Goal: Task Accomplishment & Management: Use online tool/utility

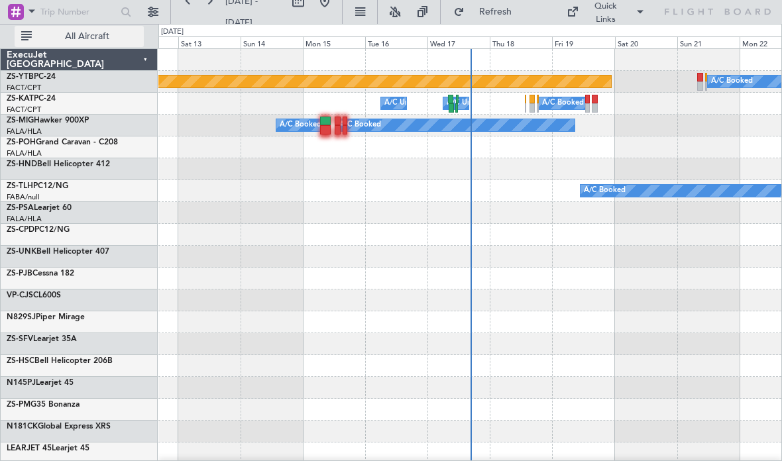
click at [91, 36] on span "All Aircraft" at bounding box center [86, 36] width 105 height 9
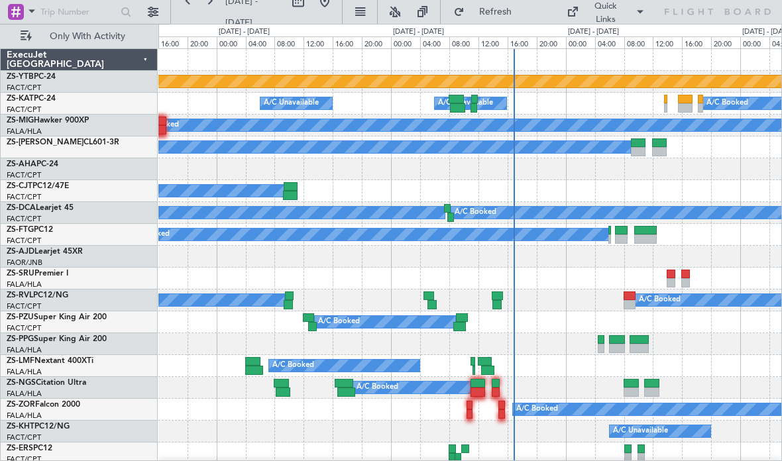
click at [520, 76] on div "Planned Maint Lanseria" at bounding box center [221, 82] width 1371 height 12
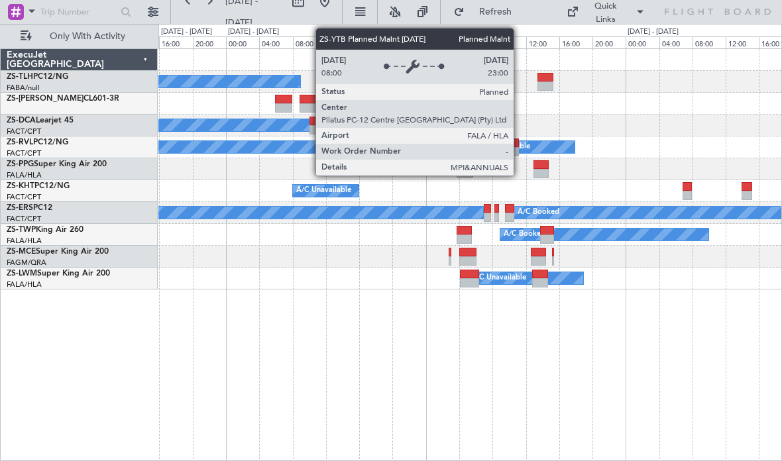
click at [228, 223] on div "A/C Booked A/C Booked" at bounding box center [469, 213] width 623 height 22
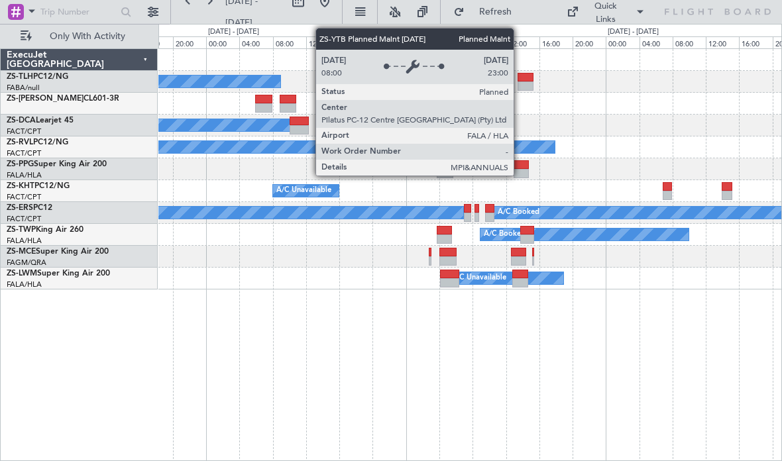
click at [258, 238] on div "A/C Booked" at bounding box center [469, 235] width 623 height 22
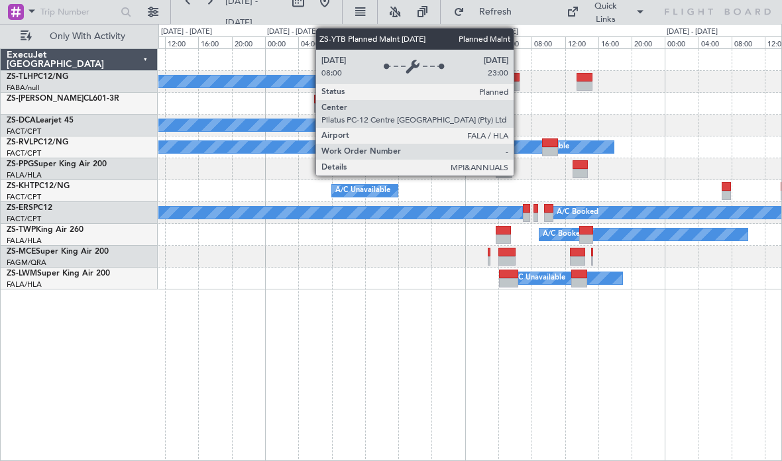
click at [281, 274] on div "A/C Unavailable" at bounding box center [469, 279] width 623 height 22
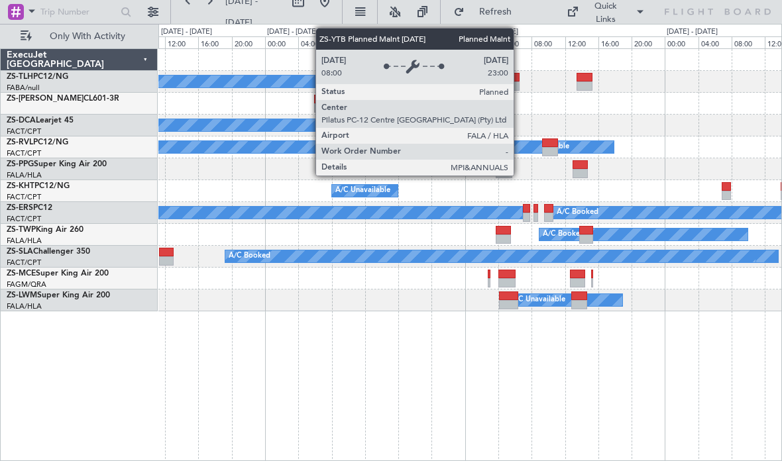
click at [650, 312] on div "A/C Booked A/C Booked A/C Unavailable A/C Booked A/C Unavailable A/C Unavailabl…" at bounding box center [470, 254] width 624 height 413
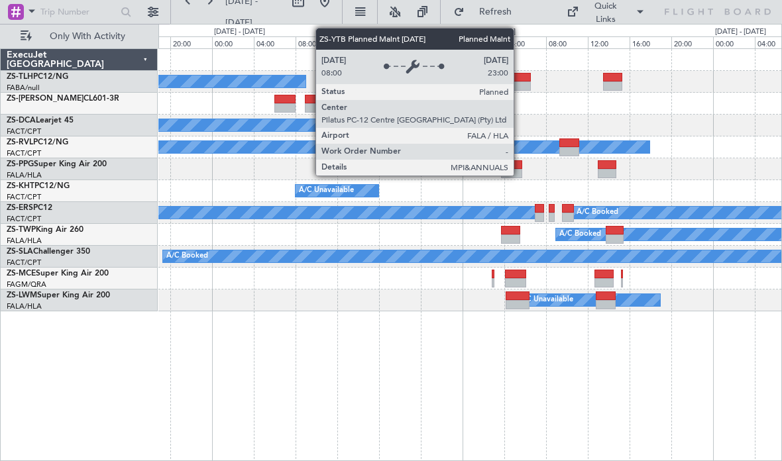
click at [595, 176] on div at bounding box center [469, 169] width 623 height 22
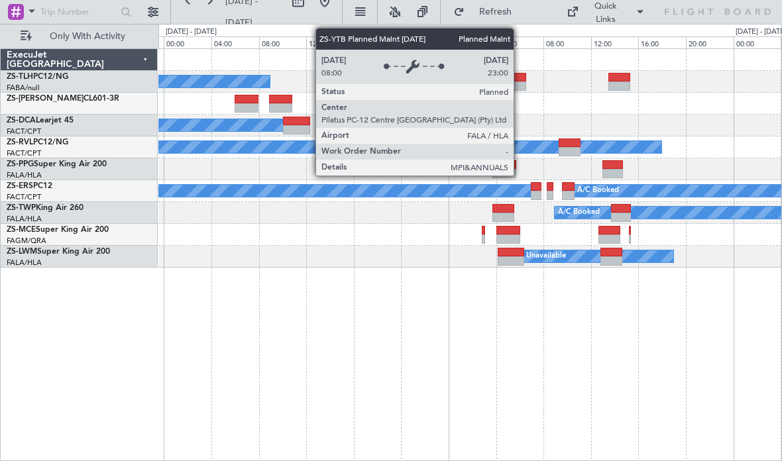
click at [331, 216] on div "A/C Booked" at bounding box center [469, 213] width 623 height 22
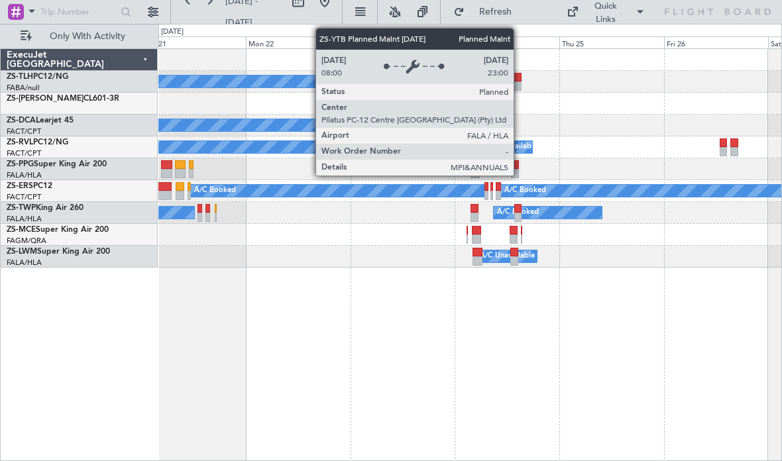
click at [402, 299] on div "A/C Booked A/C Booked A/C Booked A/C Booked A/C Booked A/C Unavailable A/C Book…" at bounding box center [470, 254] width 624 height 413
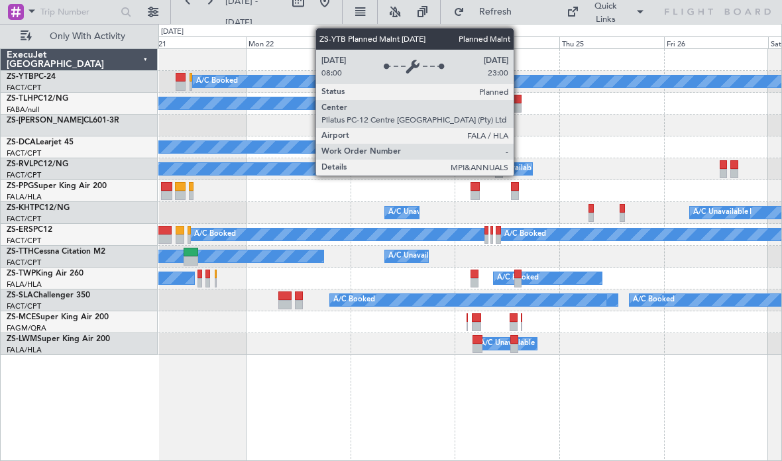
click at [353, 96] on div "A/C Booked" at bounding box center [469, 104] width 623 height 22
click at [561, 127] on div at bounding box center [469, 126] width 623 height 22
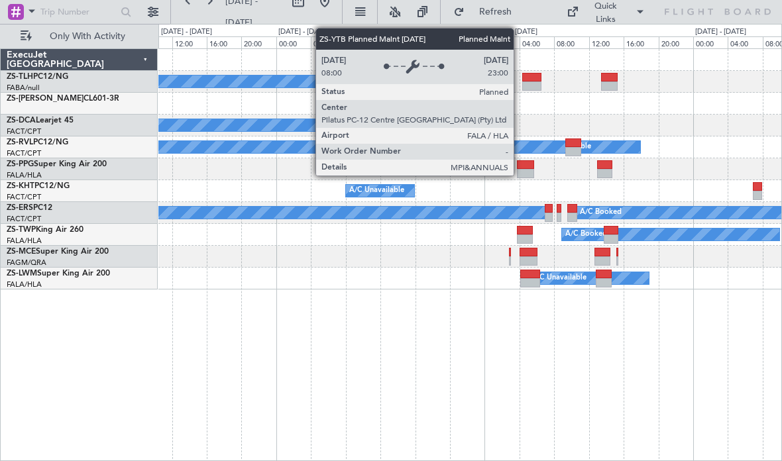
click at [327, 255] on div at bounding box center [469, 257] width 623 height 22
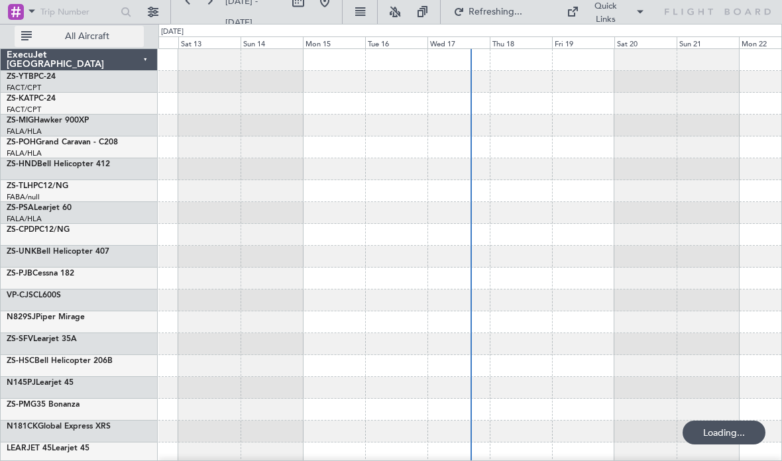
click at [79, 45] on button "All Aircraft" at bounding box center [79, 36] width 129 height 21
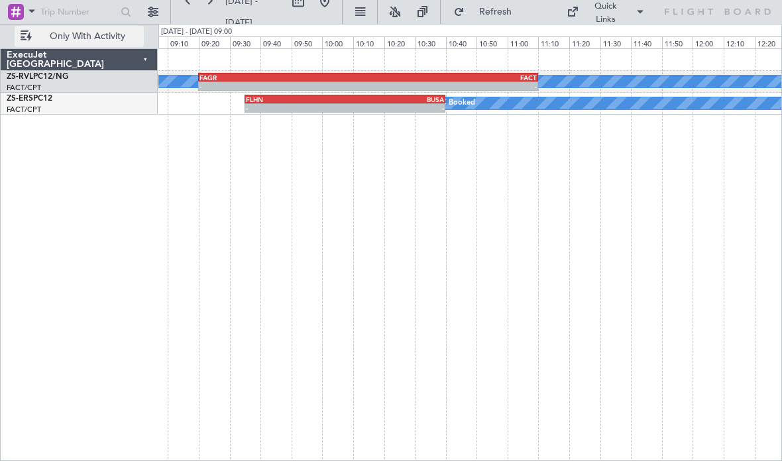
click at [424, 192] on div "A/C Booked A/C Unavailable - - FAGR 09:20 Z FACT 11:10 Z A/C Booked - - FLHN 09…" at bounding box center [470, 254] width 624 height 413
click at [527, 247] on div "A/C Booked A/C Unavailable - - FAGR 09:20 Z FACT 11:10 Z A/C Booked - - FLHN 09…" at bounding box center [470, 254] width 624 height 413
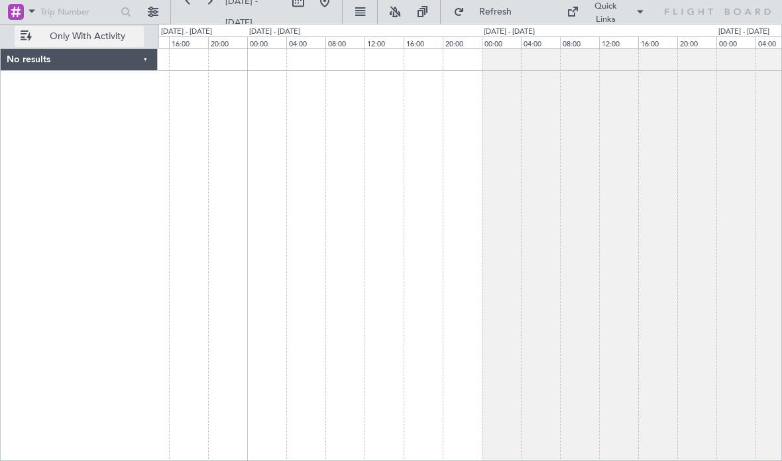
click at [385, 240] on div at bounding box center [470, 254] width 624 height 413
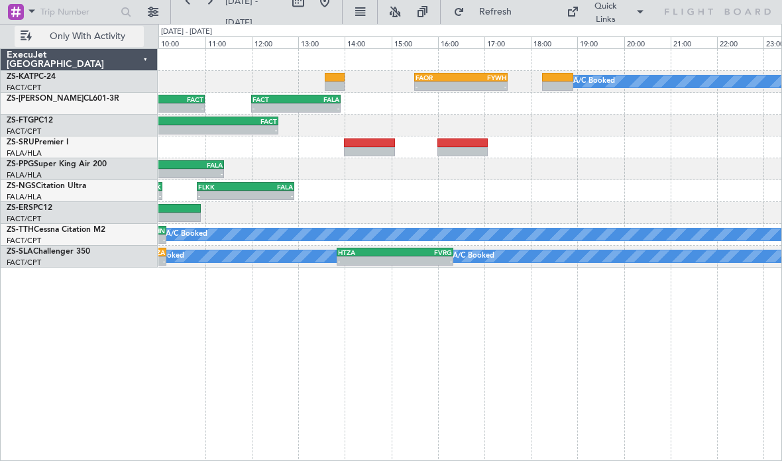
click at [498, 93] on div "- - FALA 09:00 Z FACT 11:00 Z FACT 12:00 Z FALA 13:55 Z - - A/C Booked A/C Book…" at bounding box center [469, 104] width 623 height 22
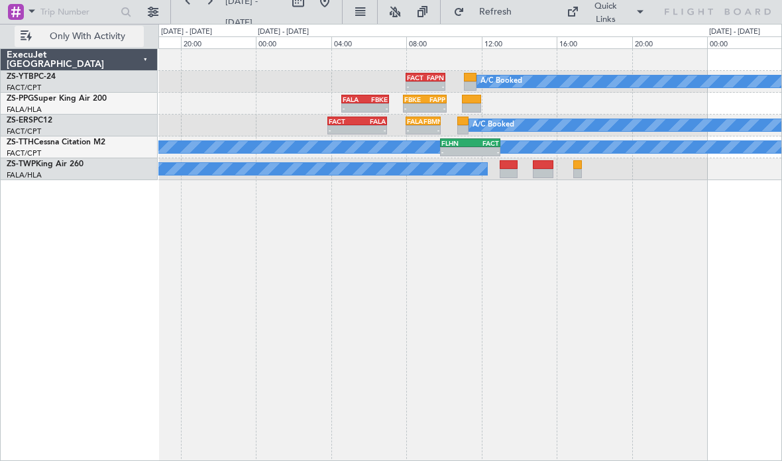
click at [589, 227] on div "A/C Booked FACT 08:00 Z FAPN 10:05 Z - - FBKE 07:50 Z FAPP 10:10 Z - - FALA 04:…" at bounding box center [470, 254] width 624 height 413
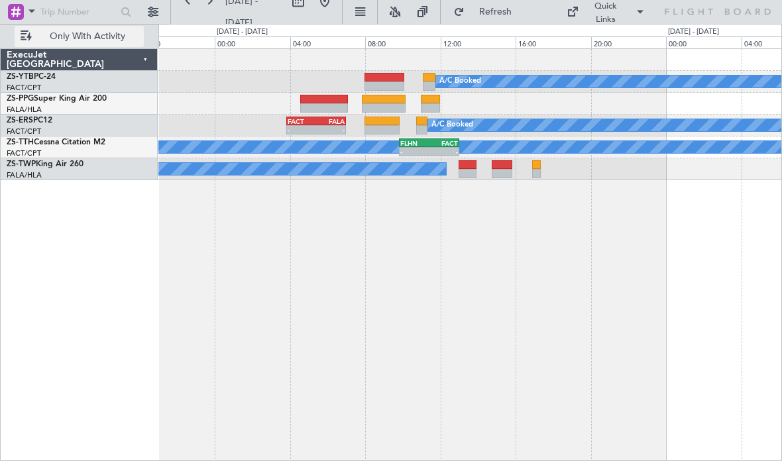
click at [341, 97] on div at bounding box center [323, 99] width 47 height 9
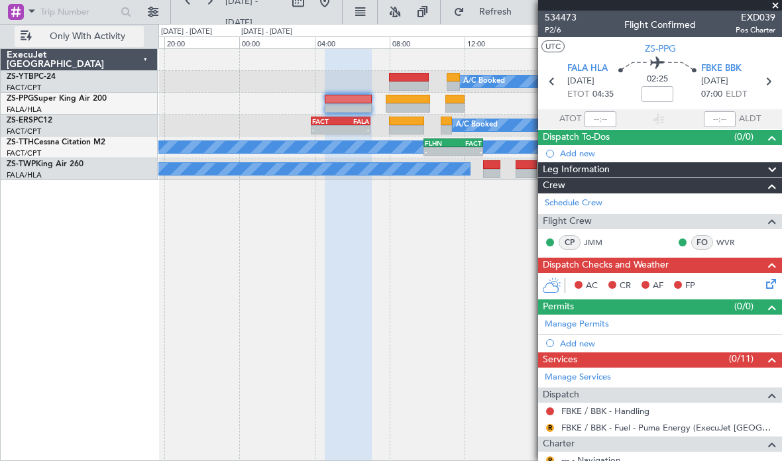
click at [357, 128] on div "-" at bounding box center [355, 130] width 29 height 8
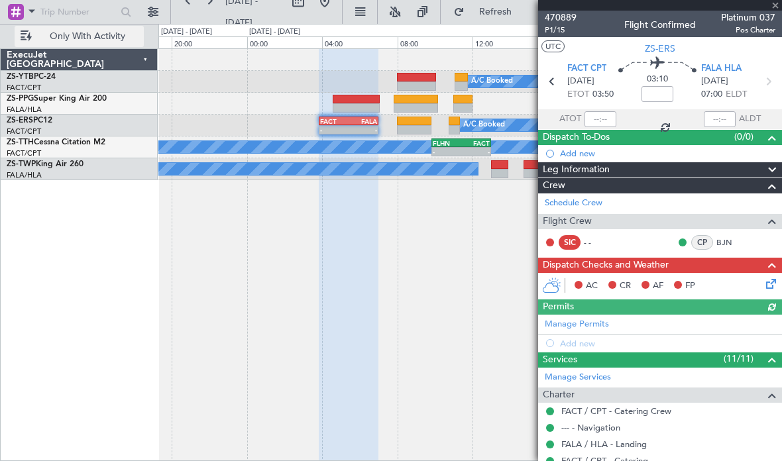
scroll to position [1, 0]
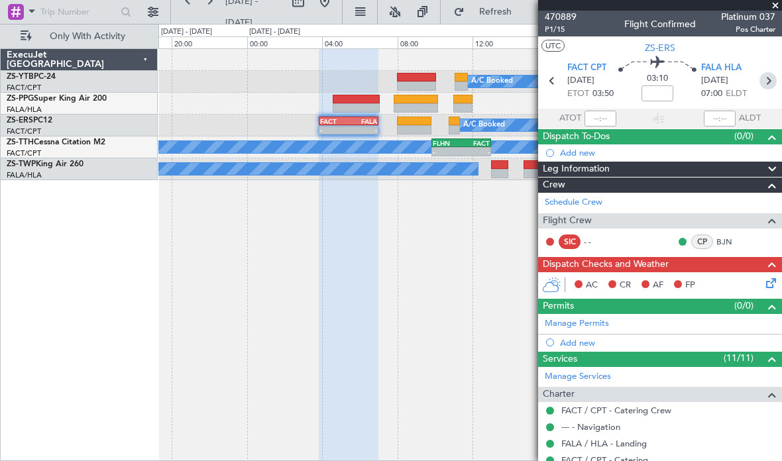
click at [771, 77] on icon at bounding box center [768, 80] width 17 height 17
type input "-00:25"
type input "7"
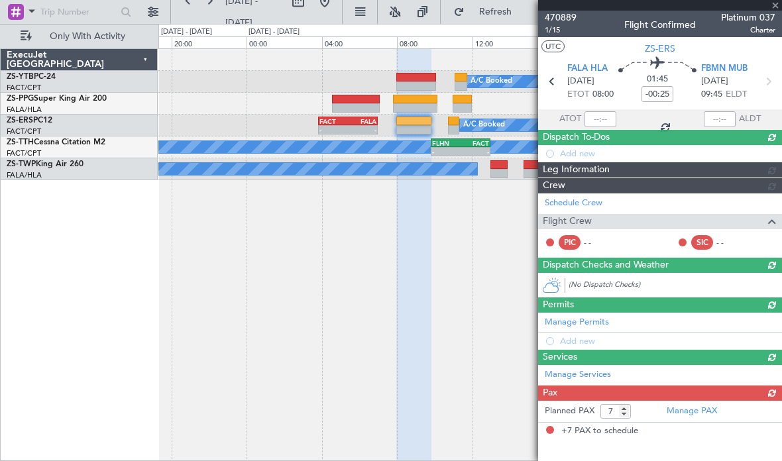
scroll to position [0, 0]
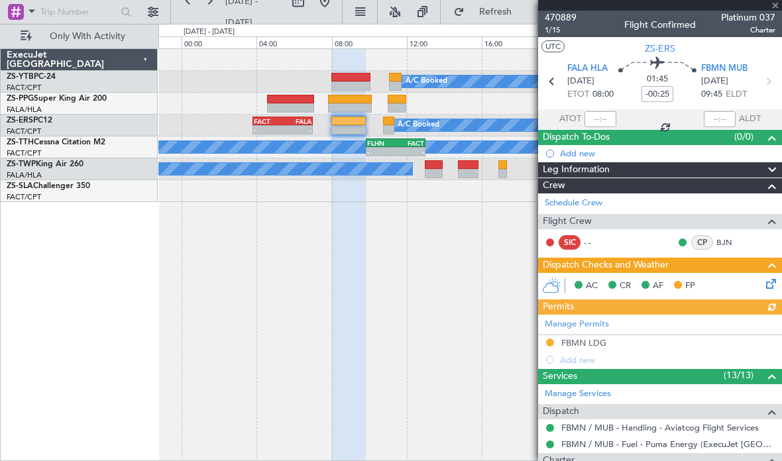
click at [775, 82] on icon at bounding box center [768, 81] width 17 height 17
click at [773, 80] on icon at bounding box center [768, 81] width 17 height 17
type input "-00:15"
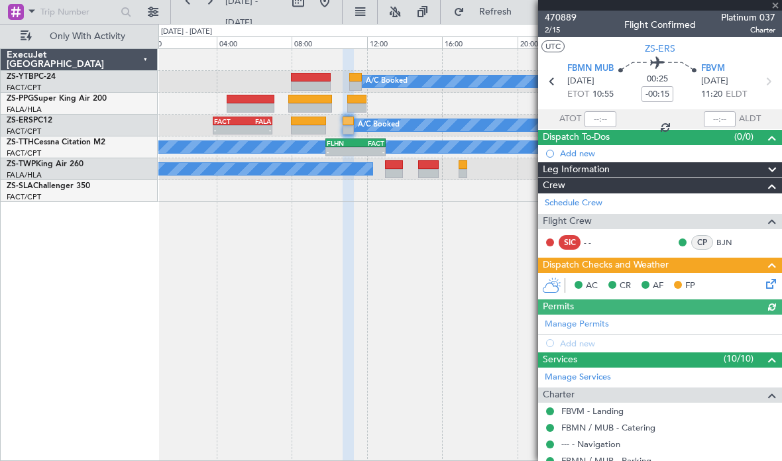
click at [773, 73] on icon at bounding box center [768, 81] width 17 height 17
click at [776, 4] on span at bounding box center [775, 6] width 13 height 12
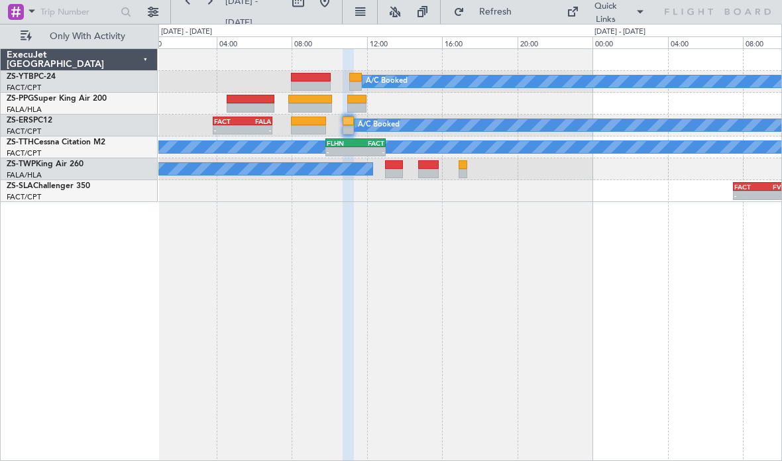
type input "0"
